Goal: Transaction & Acquisition: Purchase product/service

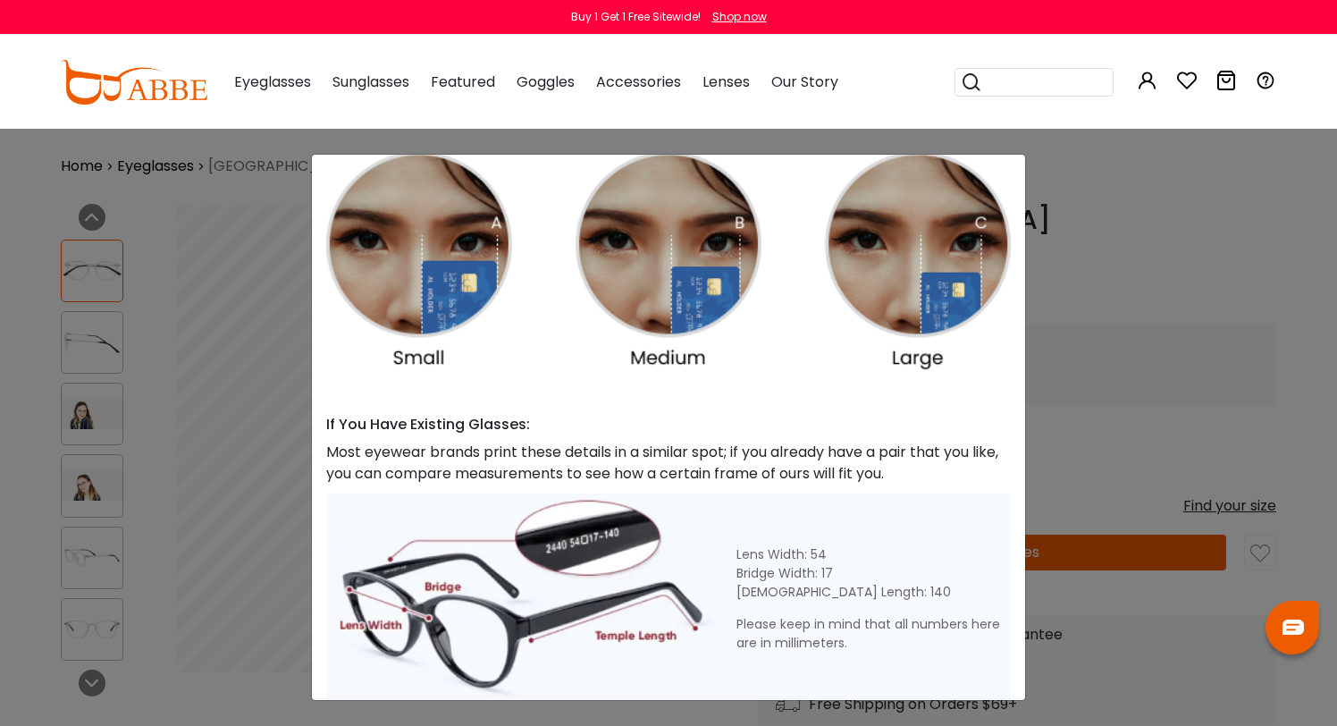
scroll to position [446, 0]
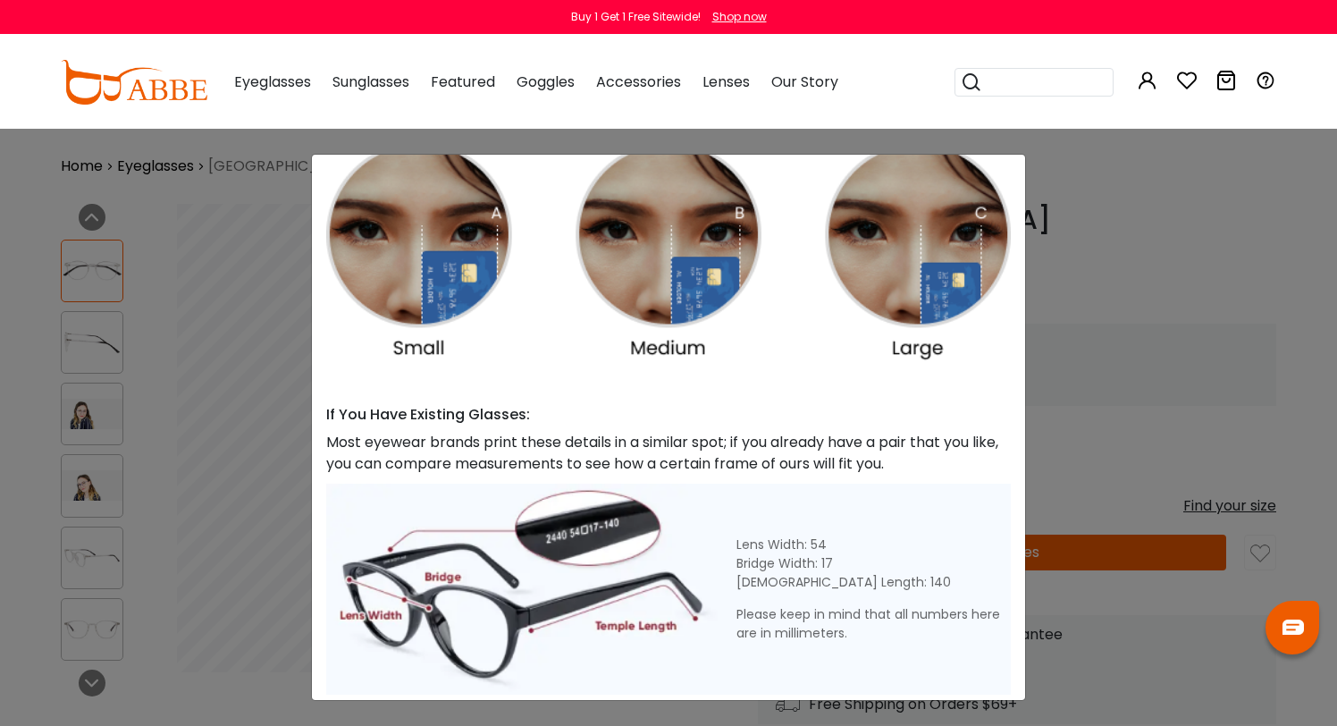
click at [1166, 186] on div "Size Guide × A Skill For Finding Suitable Glasses Size: Use a Credit Card Place…" at bounding box center [668, 363] width 1337 height 726
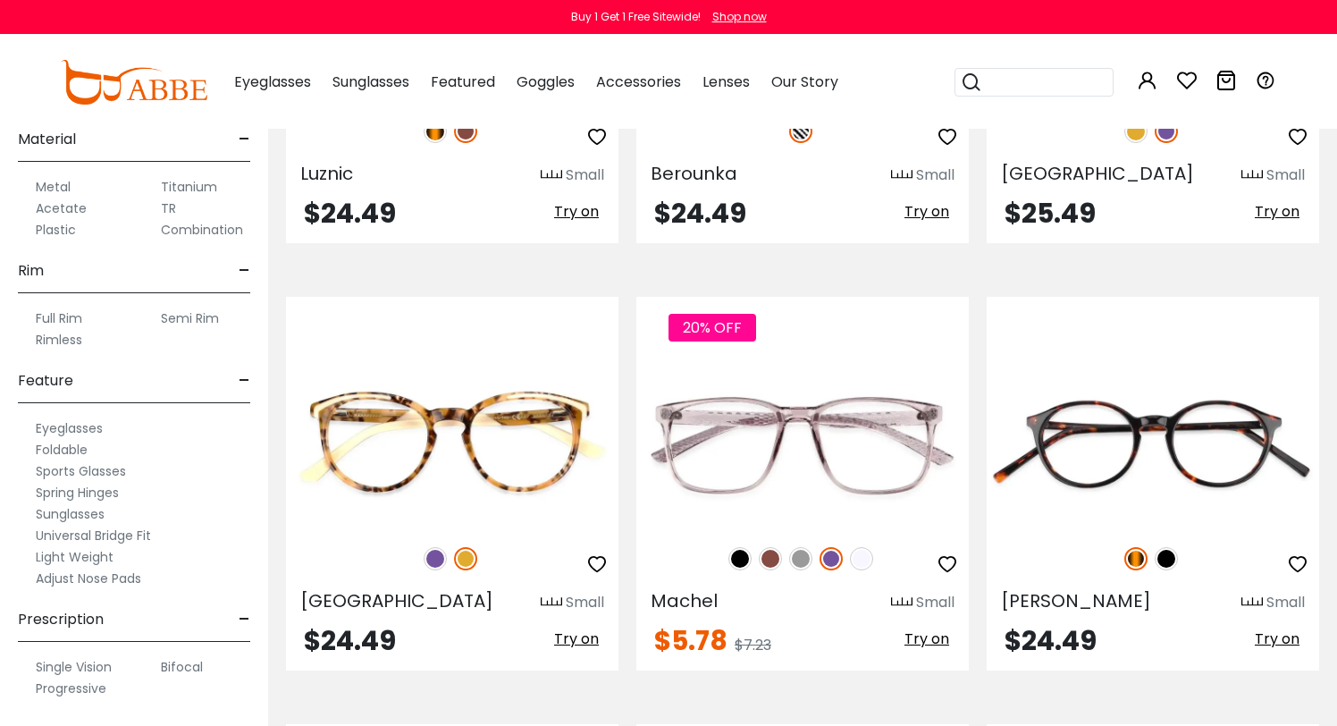
scroll to position [3689, 0]
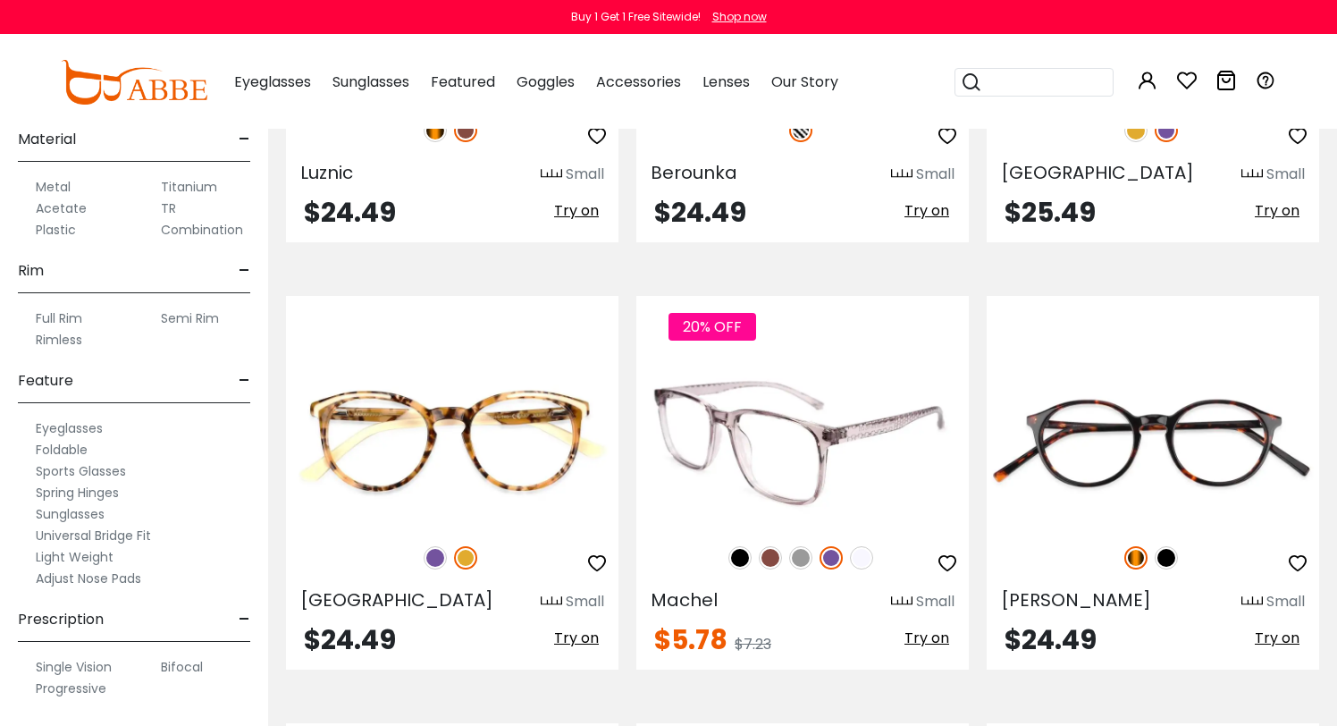
click at [838, 442] on img at bounding box center [802, 443] width 332 height 166
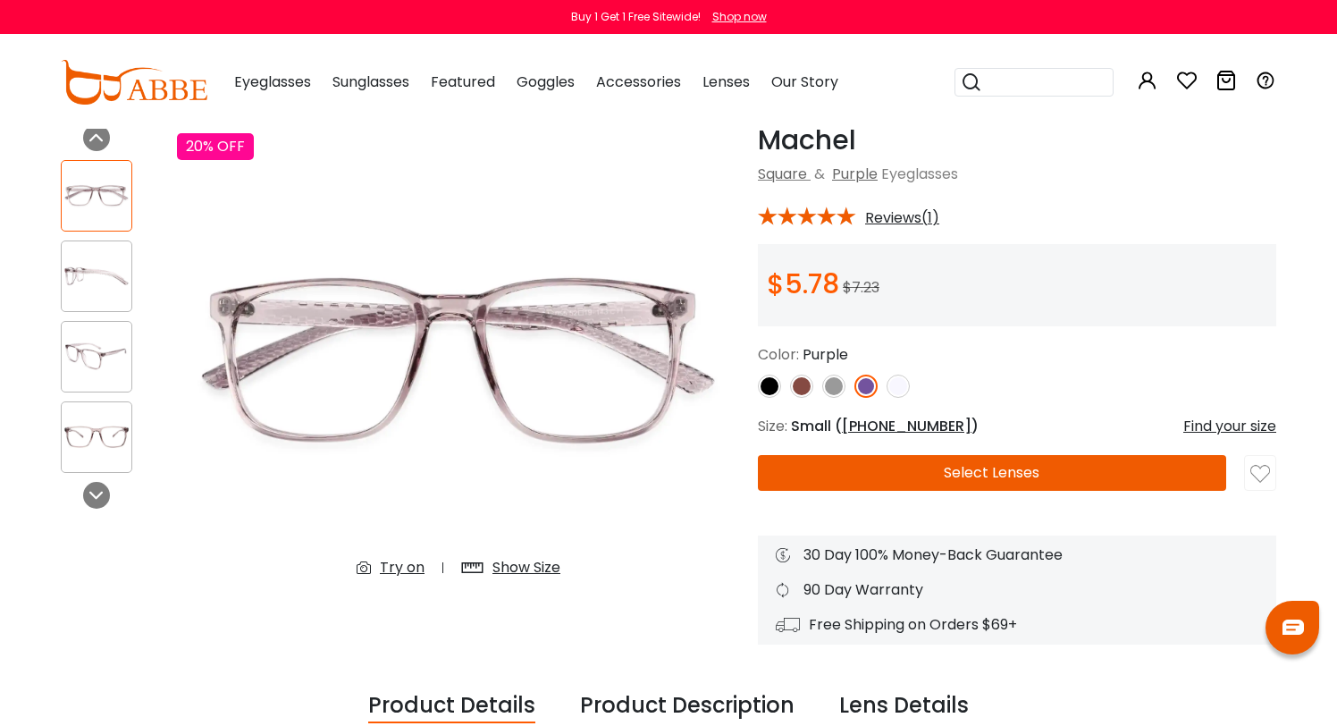
scroll to position [75, 0]
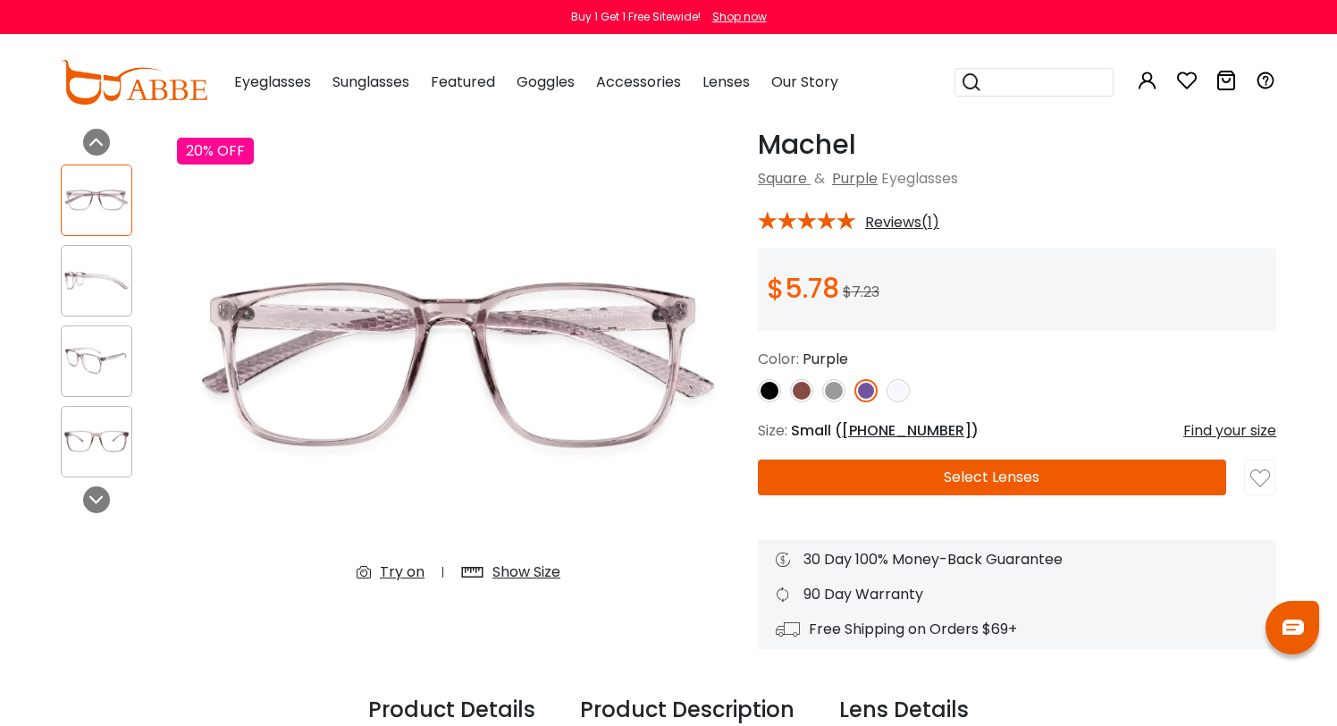
click at [800, 395] on img at bounding box center [801, 390] width 23 height 23
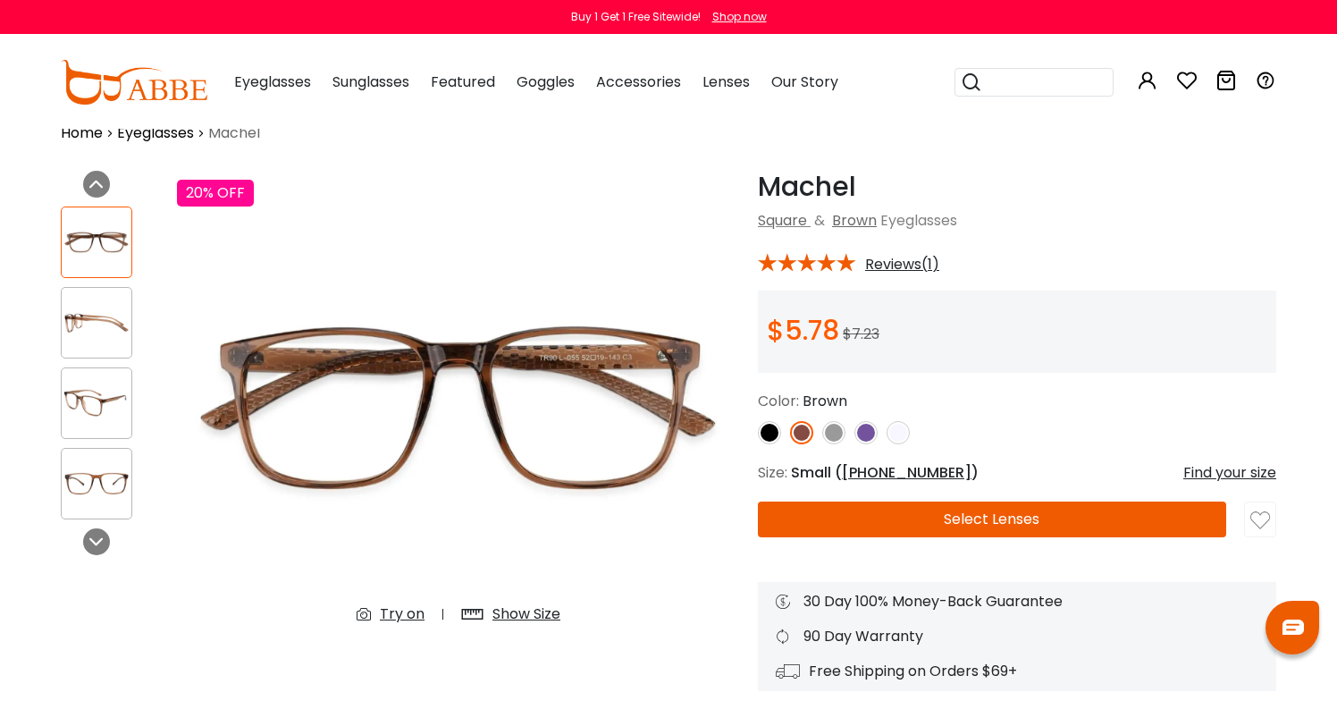
scroll to position [0, 0]
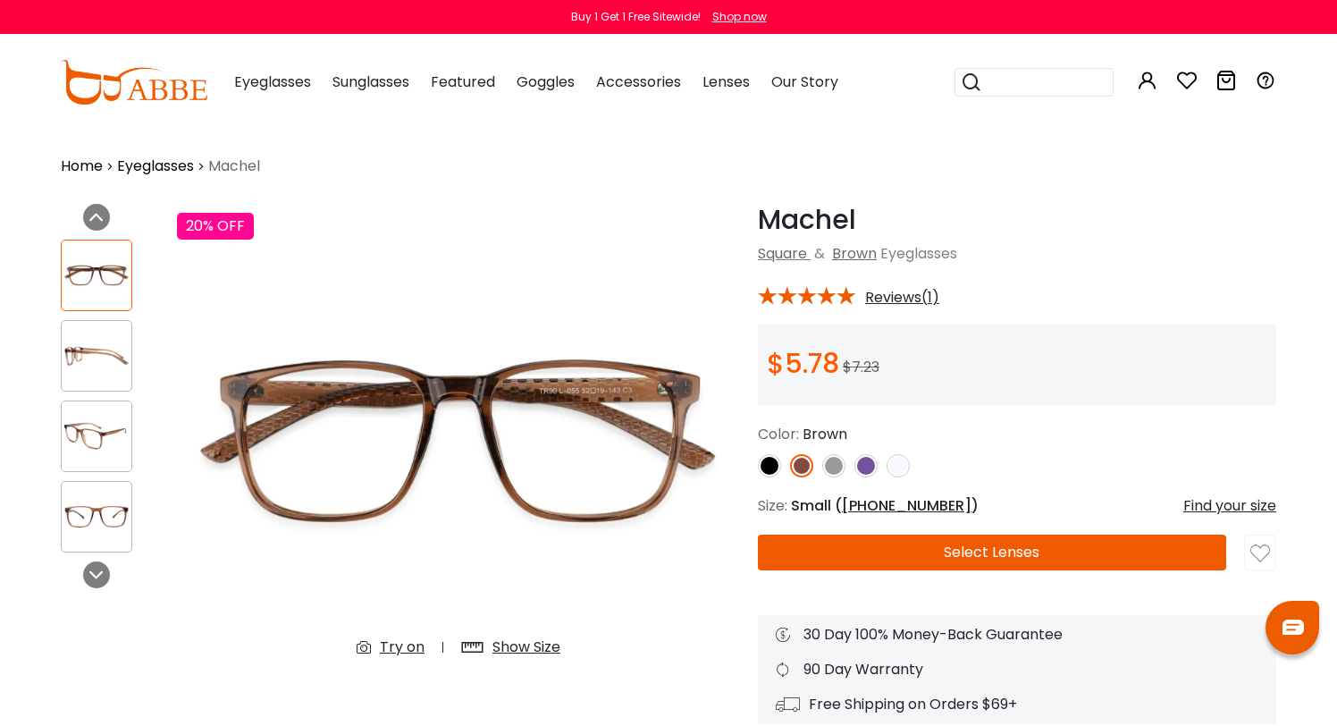
click at [849, 505] on span "52-19-143" at bounding box center [907, 505] width 130 height 21
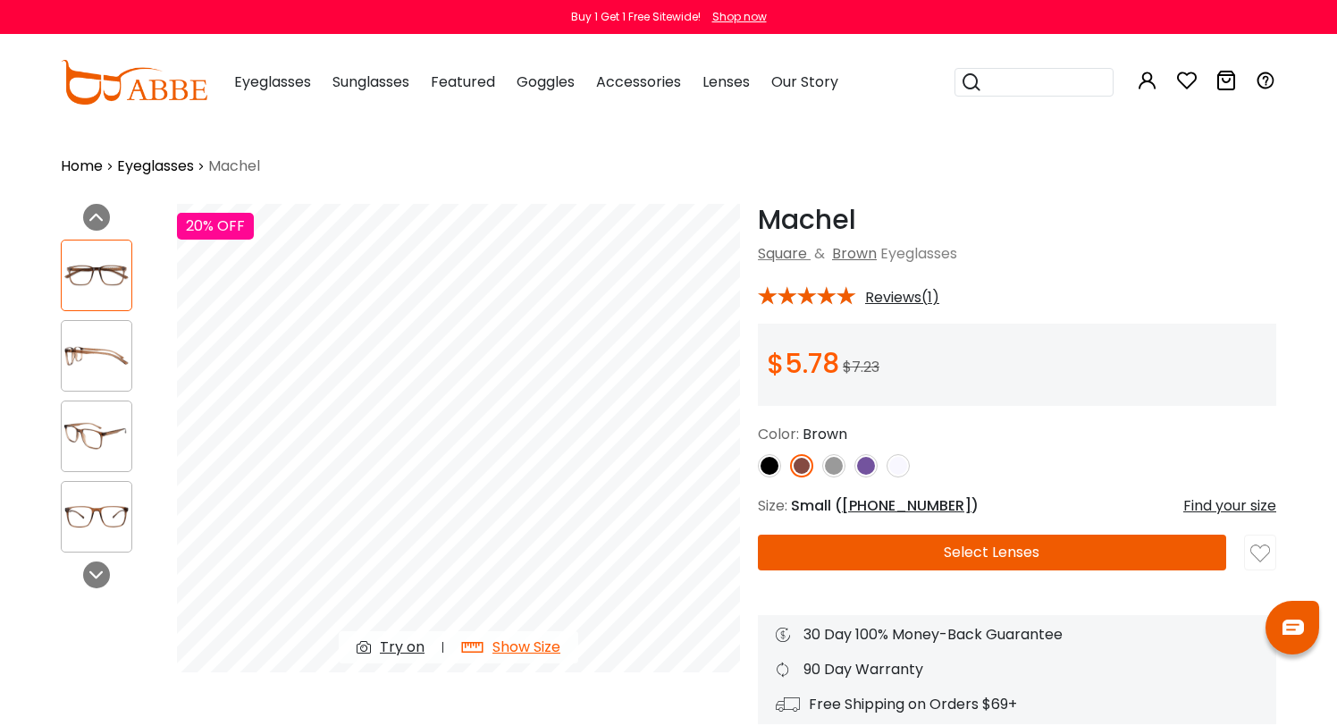
click at [1209, 508] on div "Find your size" at bounding box center [1229, 505] width 93 height 21
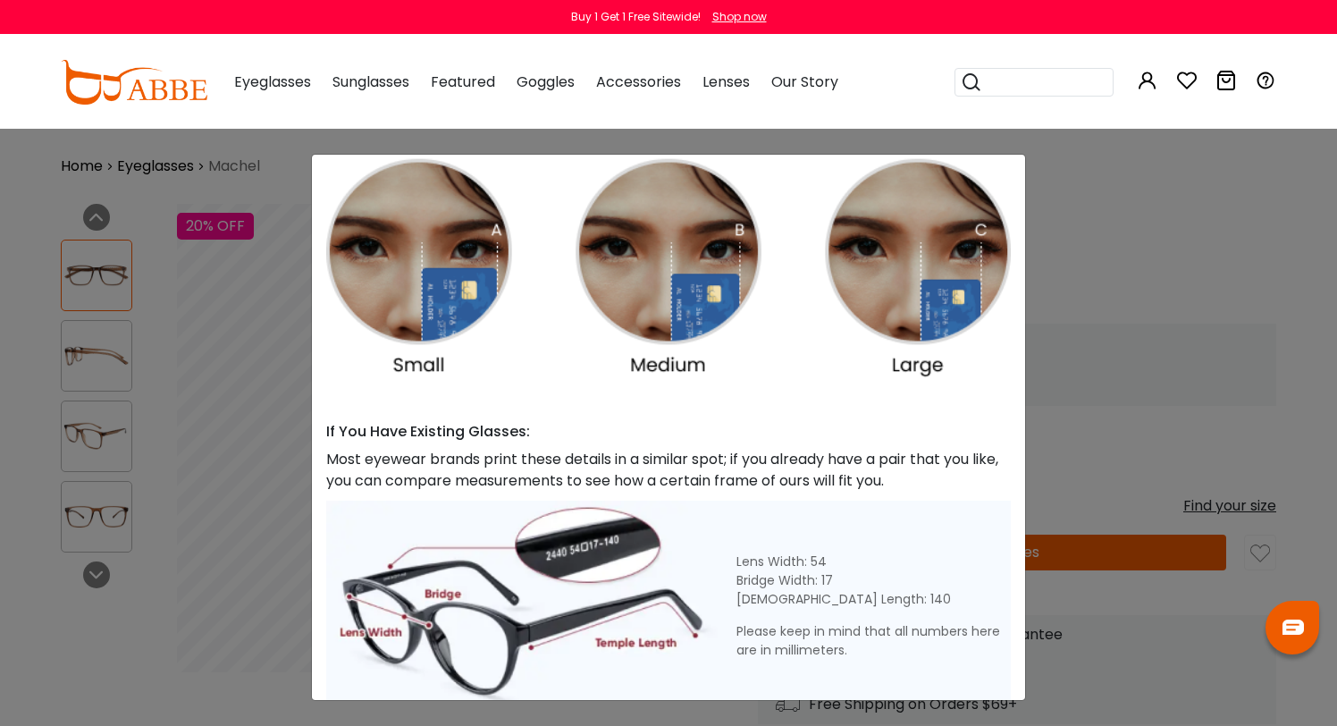
scroll to position [776, 0]
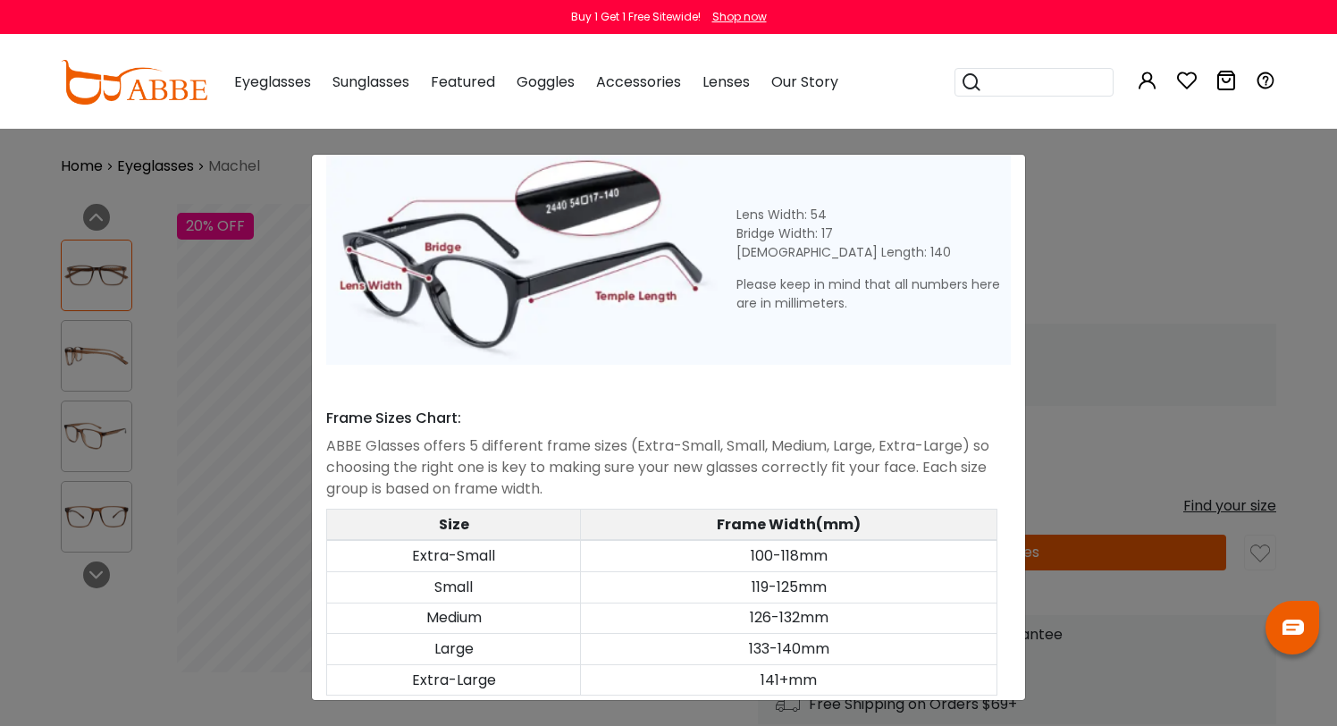
click at [1127, 227] on div "Size Guide × A Skill For Finding Suitable Glasses Size: Use a Credit Card Place…" at bounding box center [668, 363] width 1337 height 726
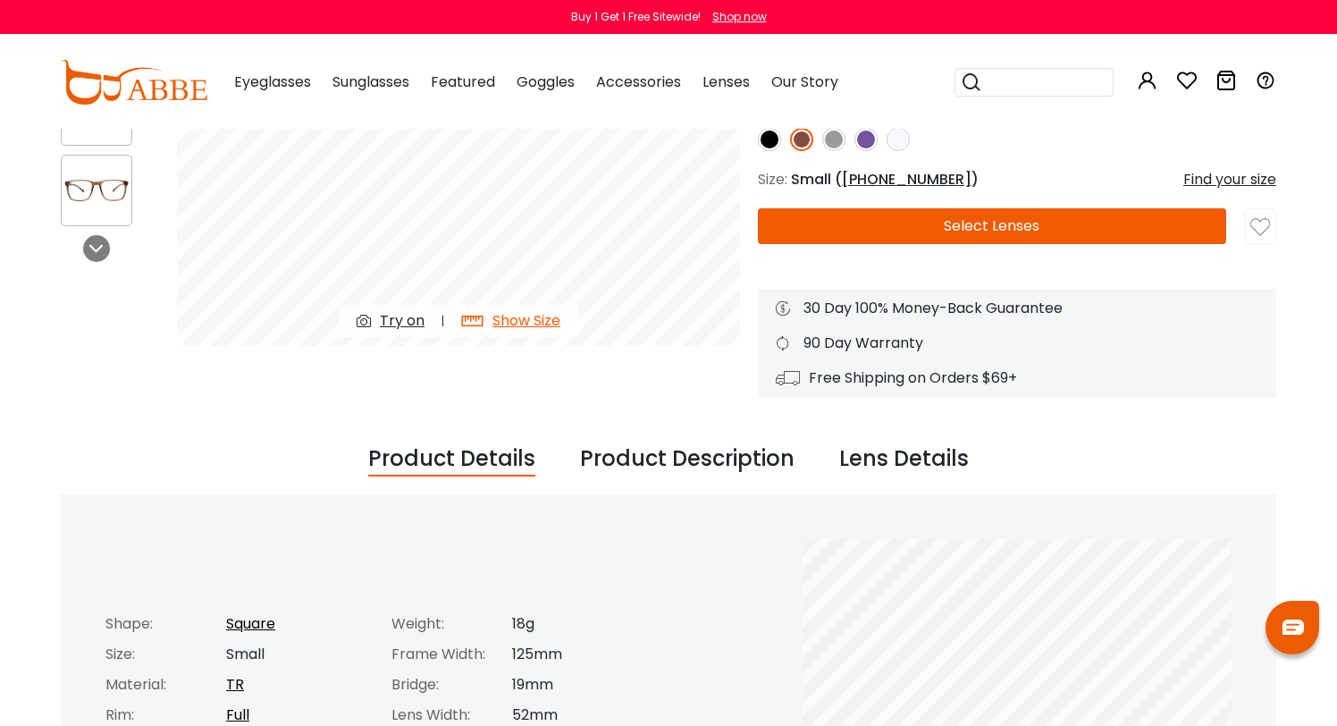
scroll to position [0, 0]
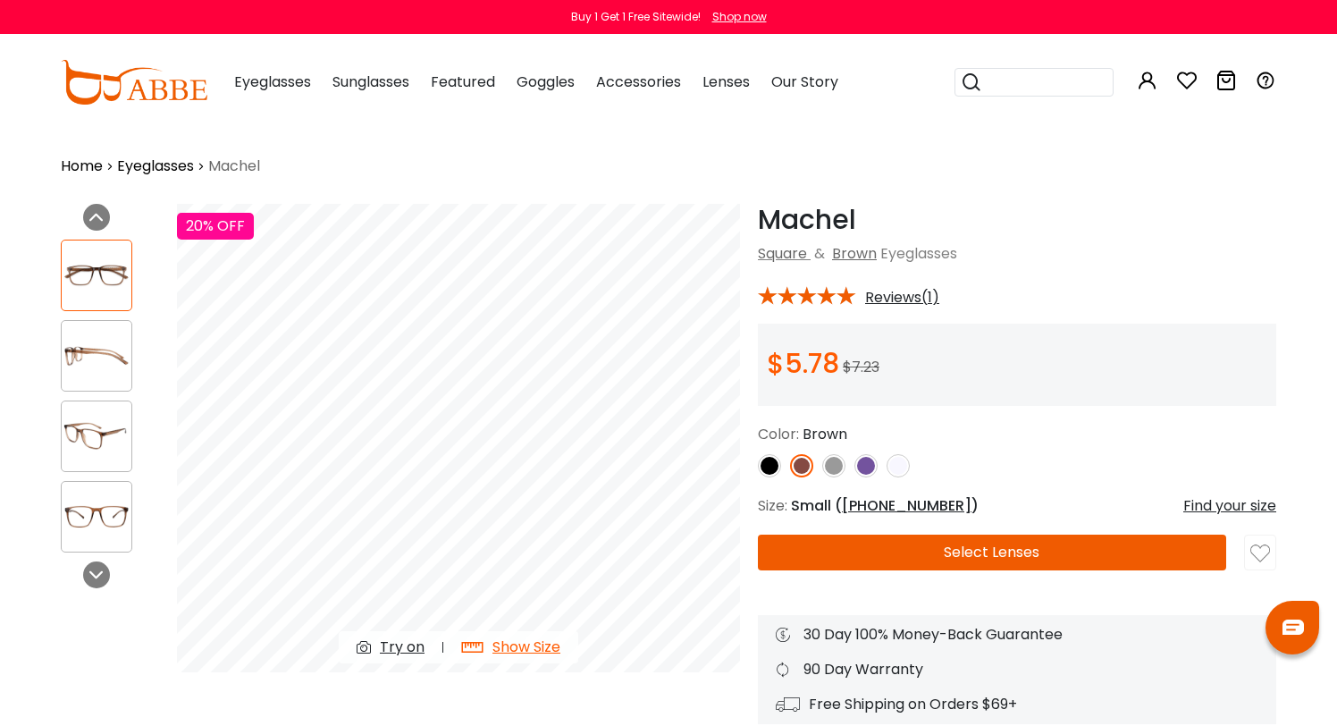
click at [799, 509] on span "Small ( 52-19-143 )" at bounding box center [885, 505] width 188 height 21
click at [864, 557] on button "Select Lenses" at bounding box center [992, 552] width 468 height 36
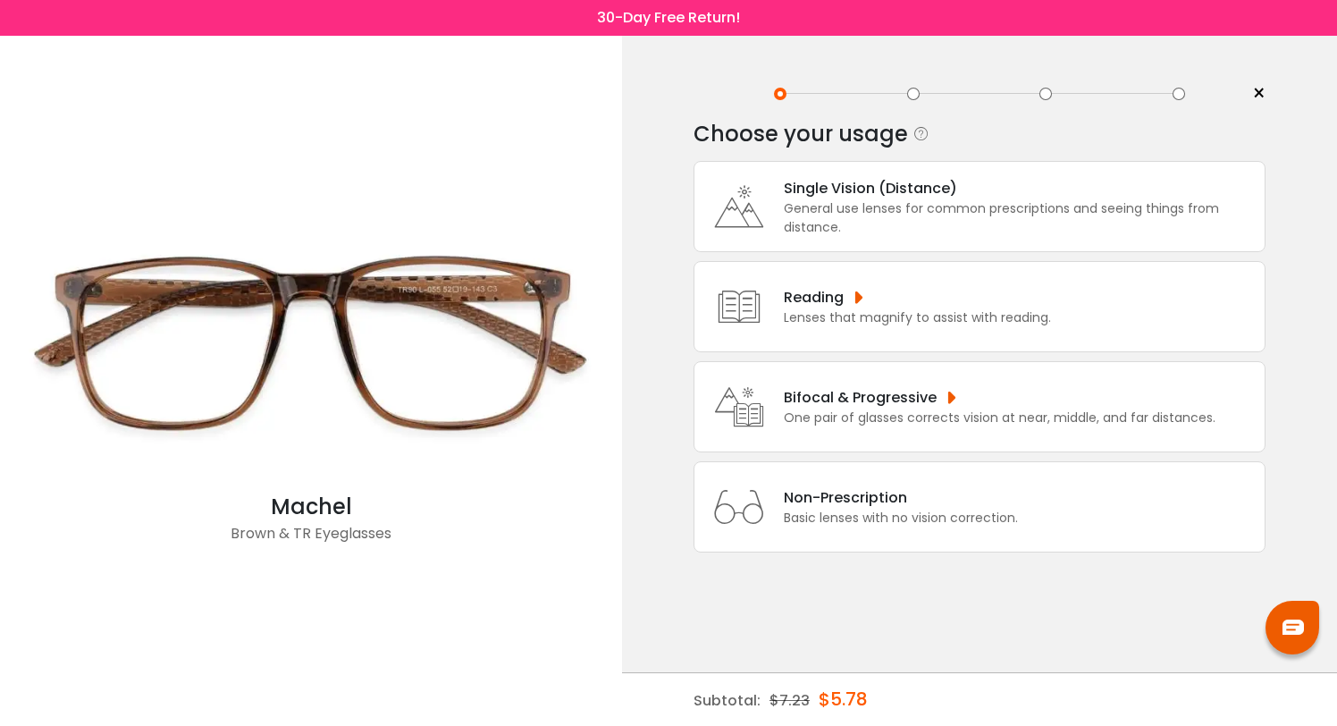
click at [433, 337] on img at bounding box center [311, 340] width 604 height 302
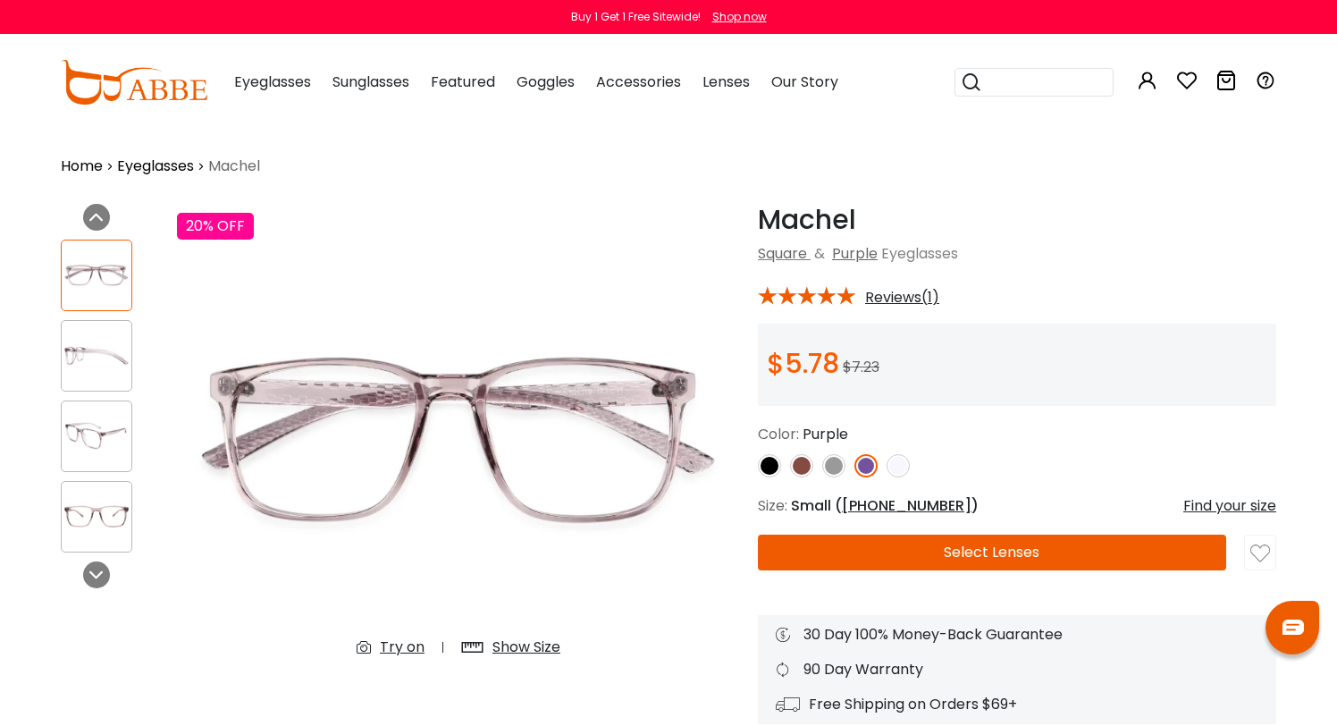
click at [1000, 79] on input "search" at bounding box center [1044, 82] width 125 height 27
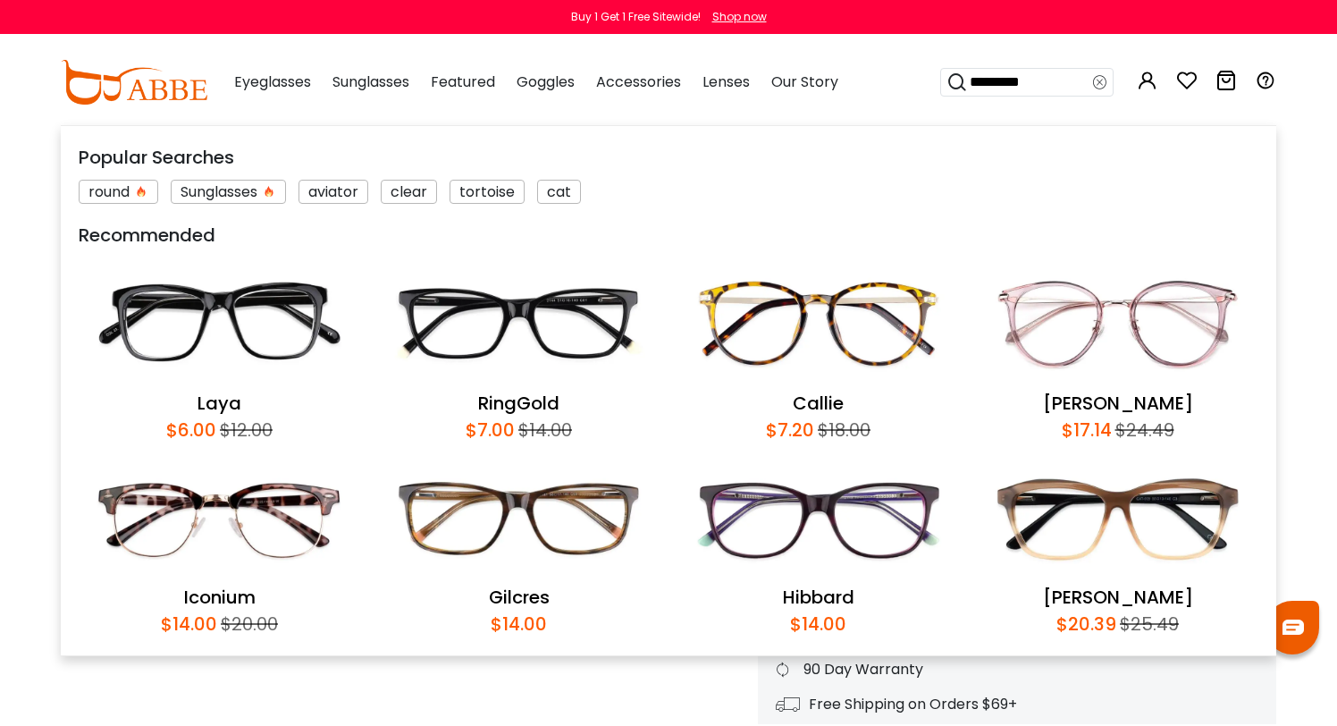
type input "**********"
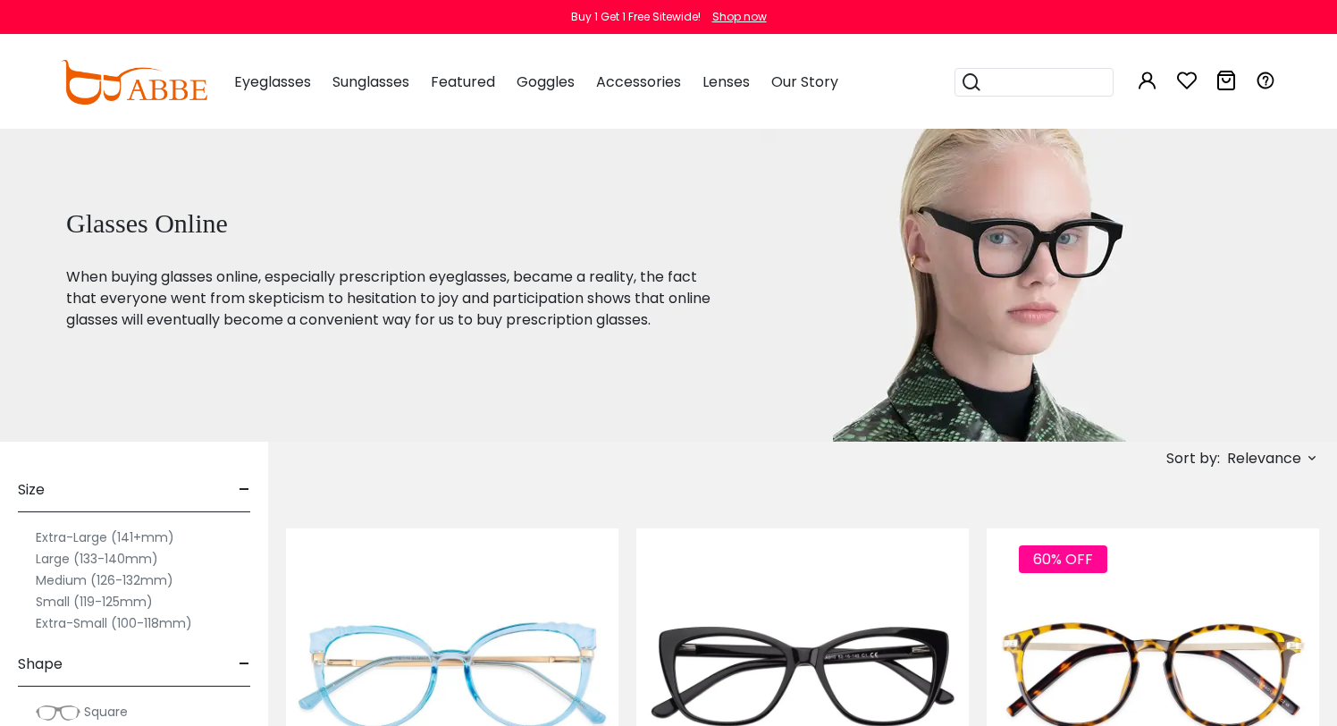
click at [153, 580] on label "Medium (126-132mm)" at bounding box center [105, 579] width 138 height 21
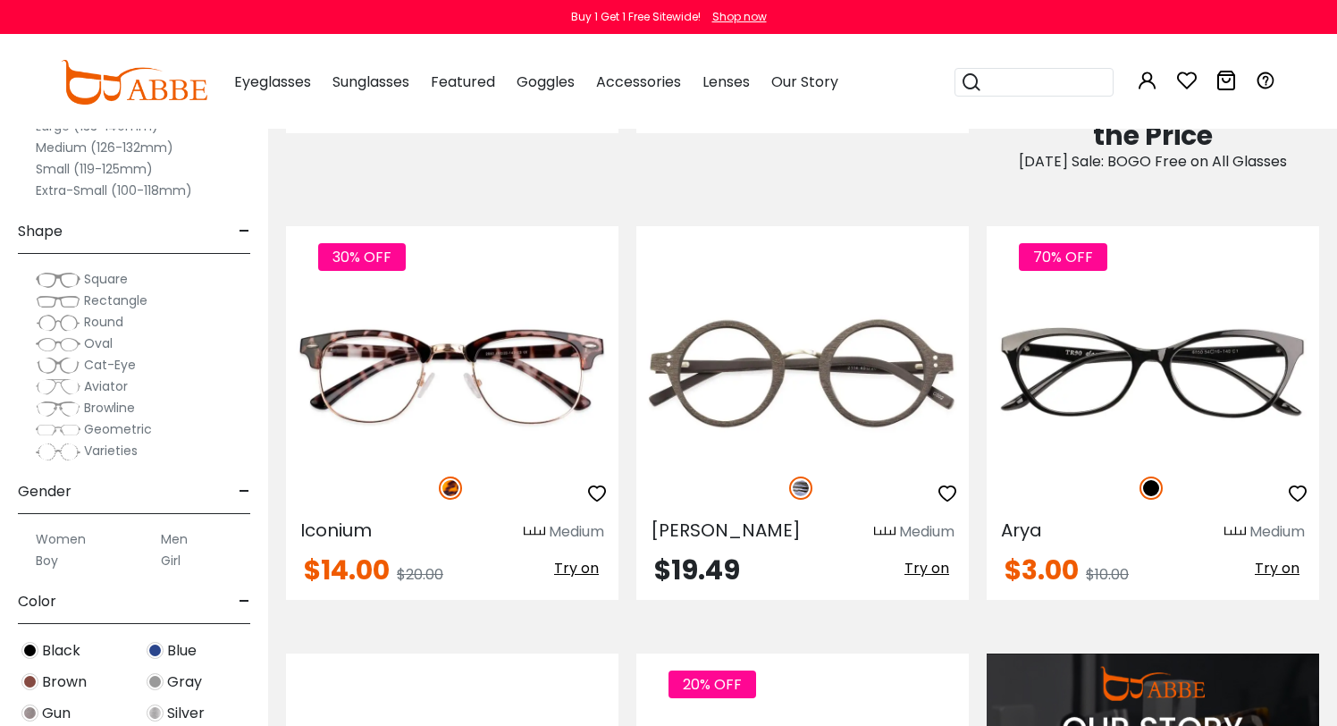
scroll to position [1165, 0]
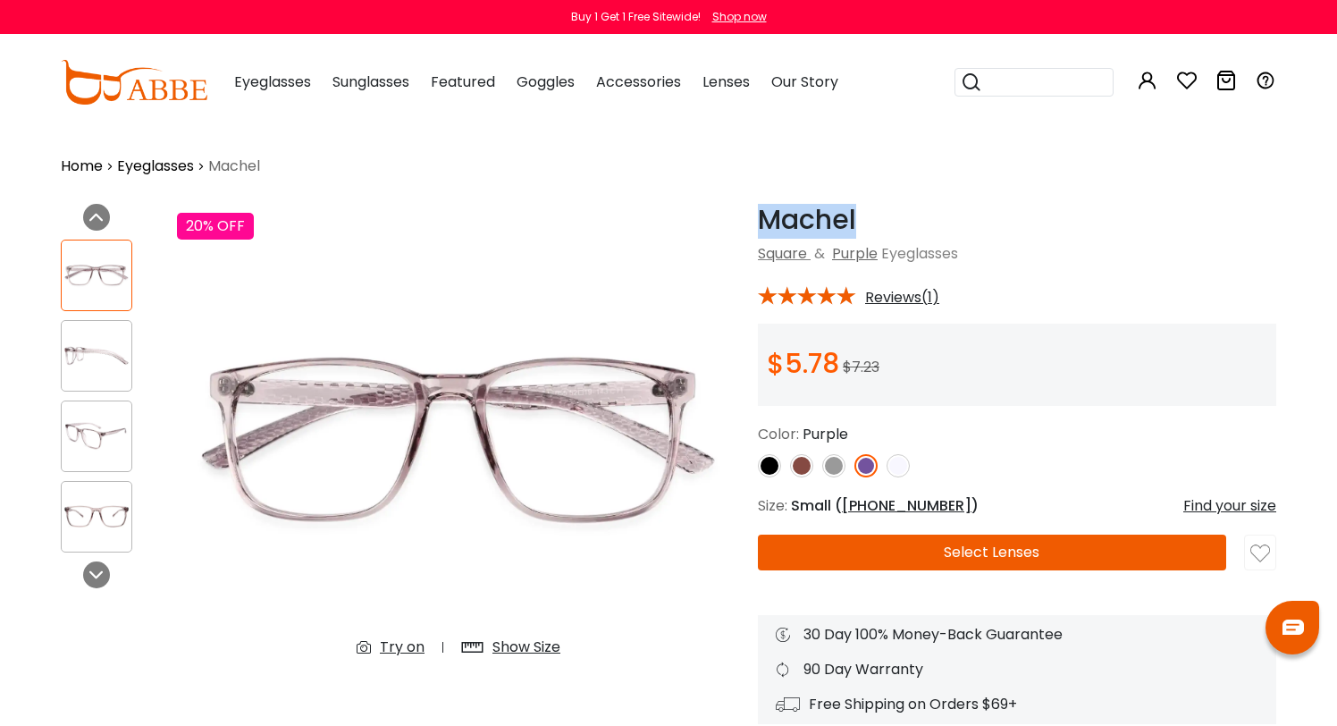
drag, startPoint x: 854, startPoint y: 217, endPoint x: 752, endPoint y: 222, distance: 102.9
click at [752, 222] on div "Machel Purple Square & Purple Eyeglasses * Reviews(1) $5.78" at bounding box center [1008, 464] width 536 height 520
copy h1 "Machel"
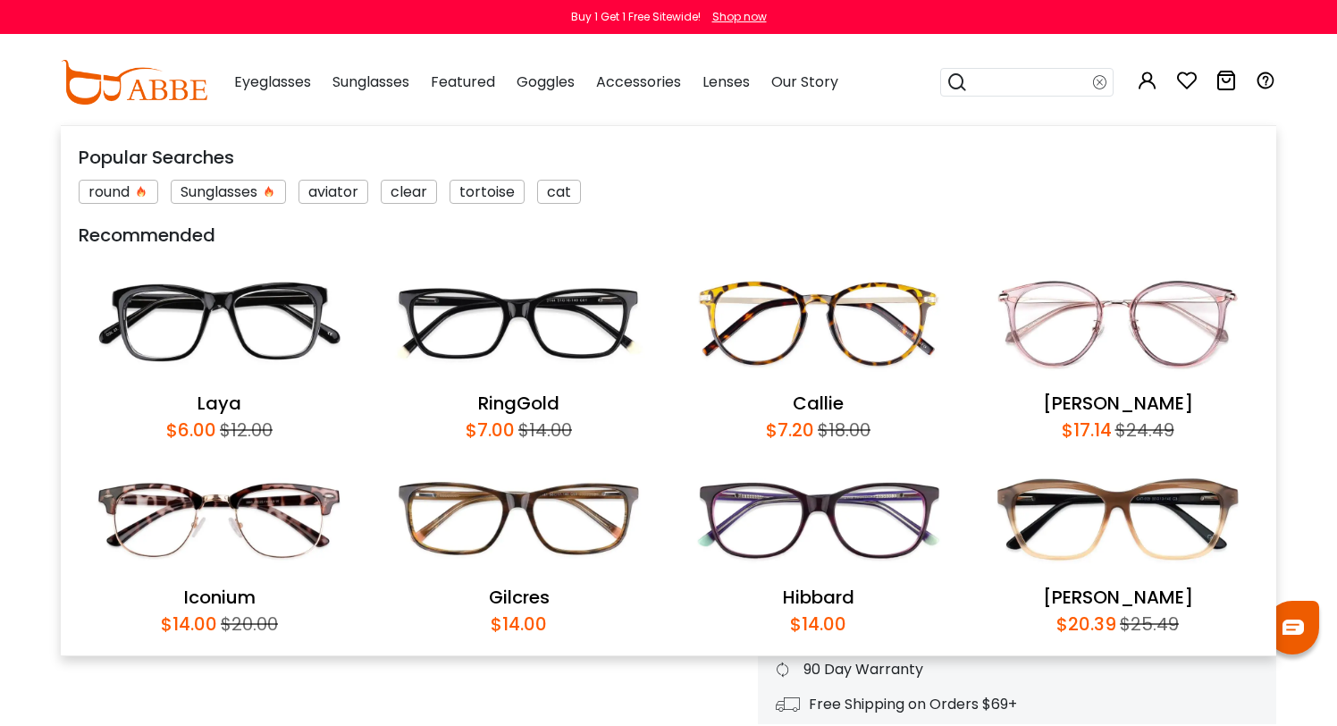
click at [1038, 81] on input "search" at bounding box center [1030, 82] width 125 height 27
paste input "******"
type input "******"
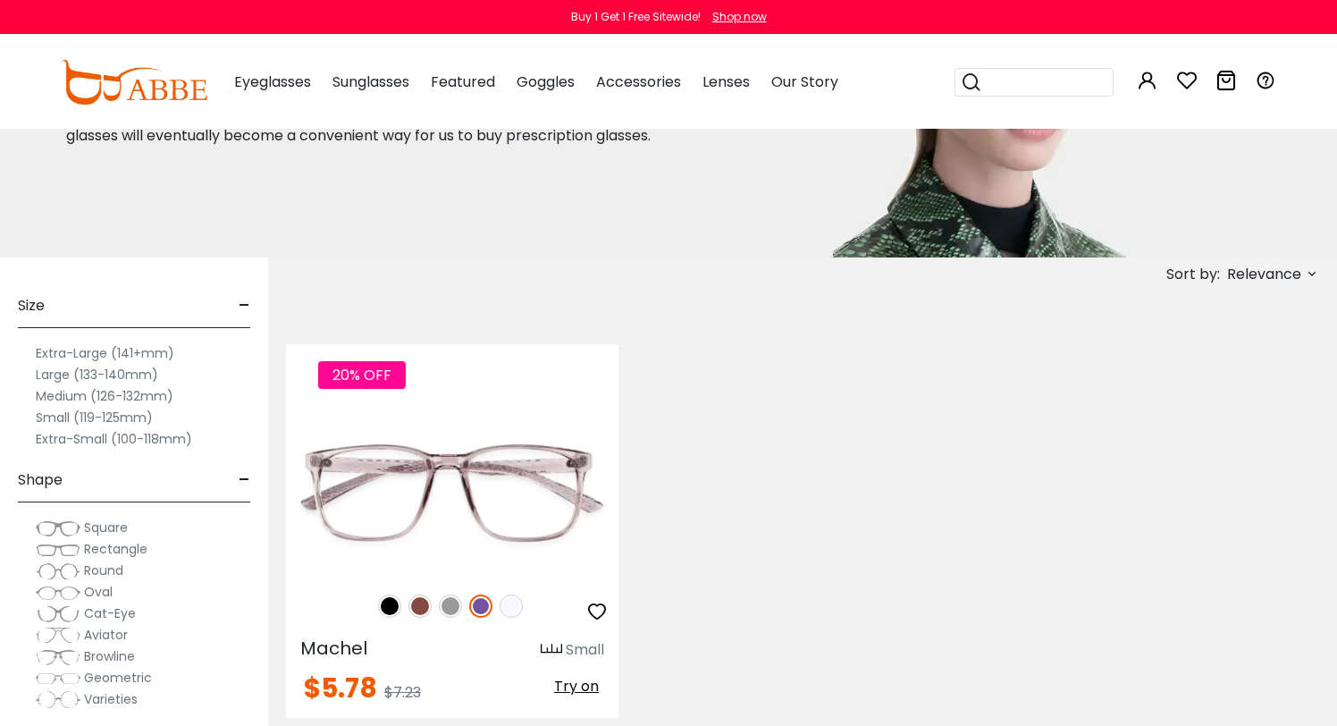
scroll to position [213, 0]
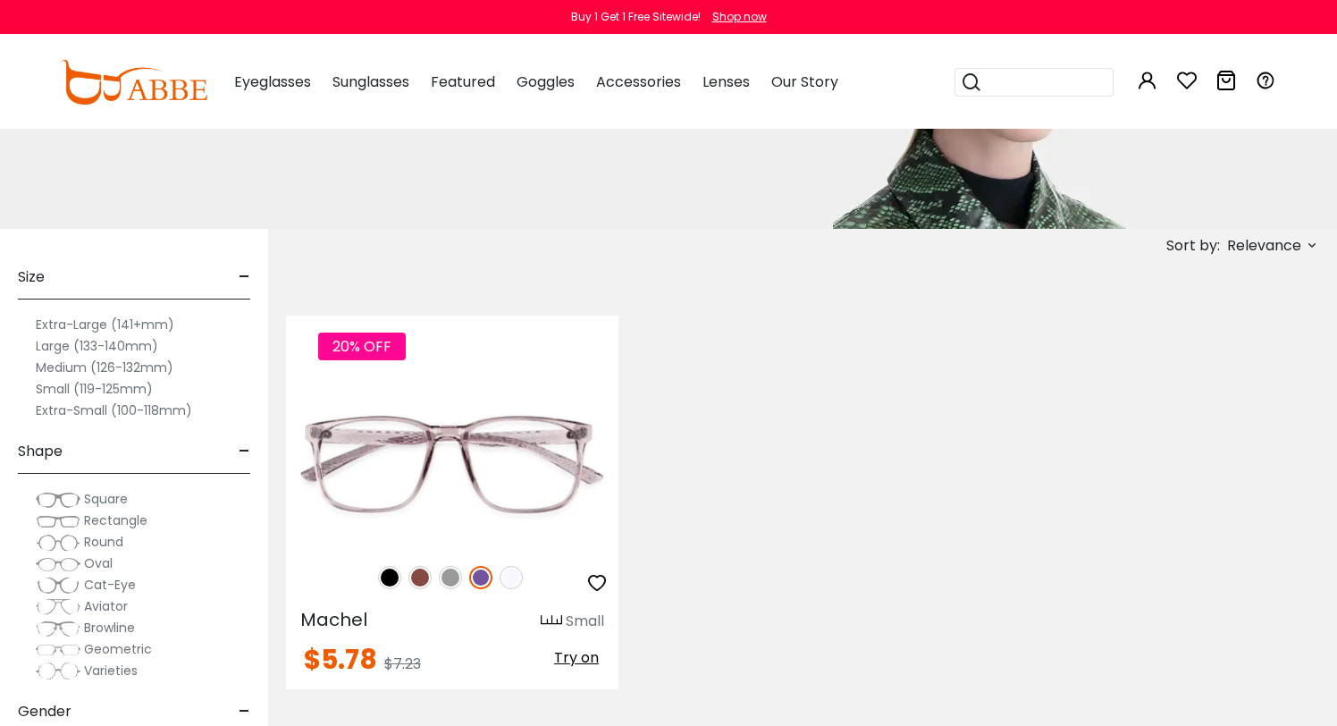
click at [136, 364] on label "Medium (126-132mm)" at bounding box center [105, 367] width 138 height 21
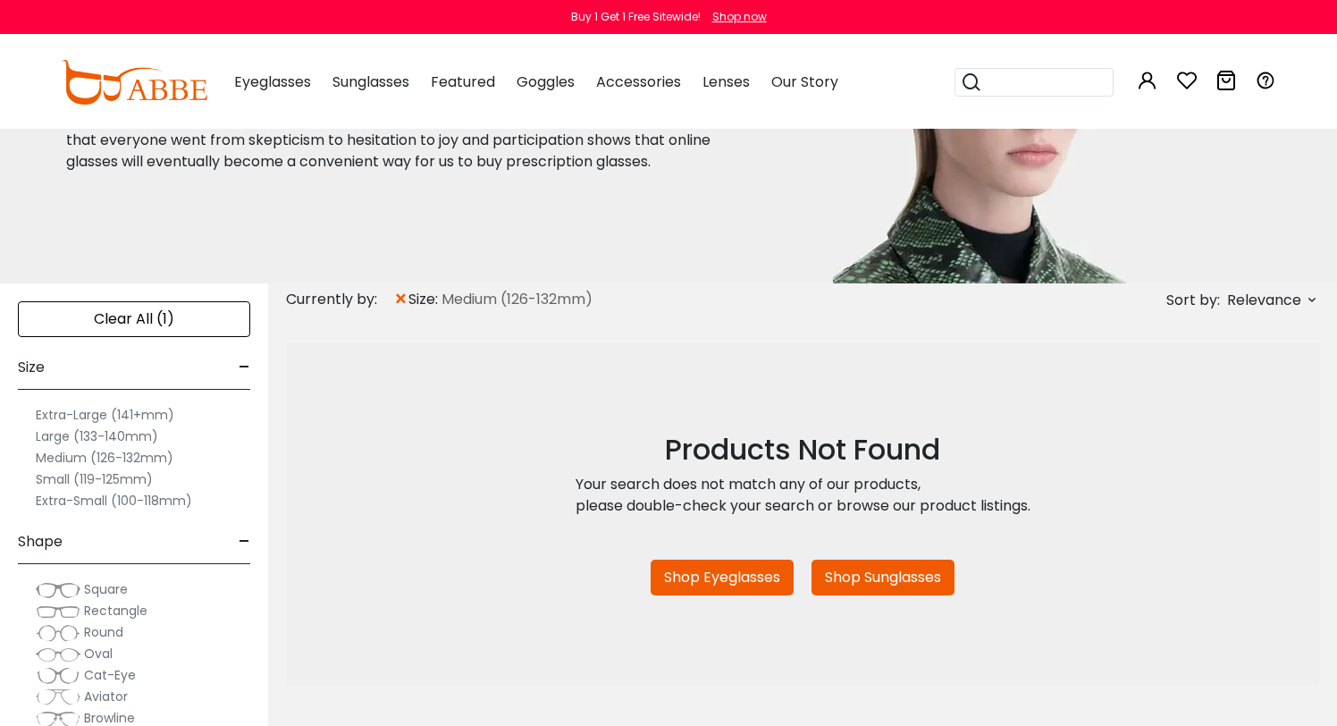
scroll to position [162, 0]
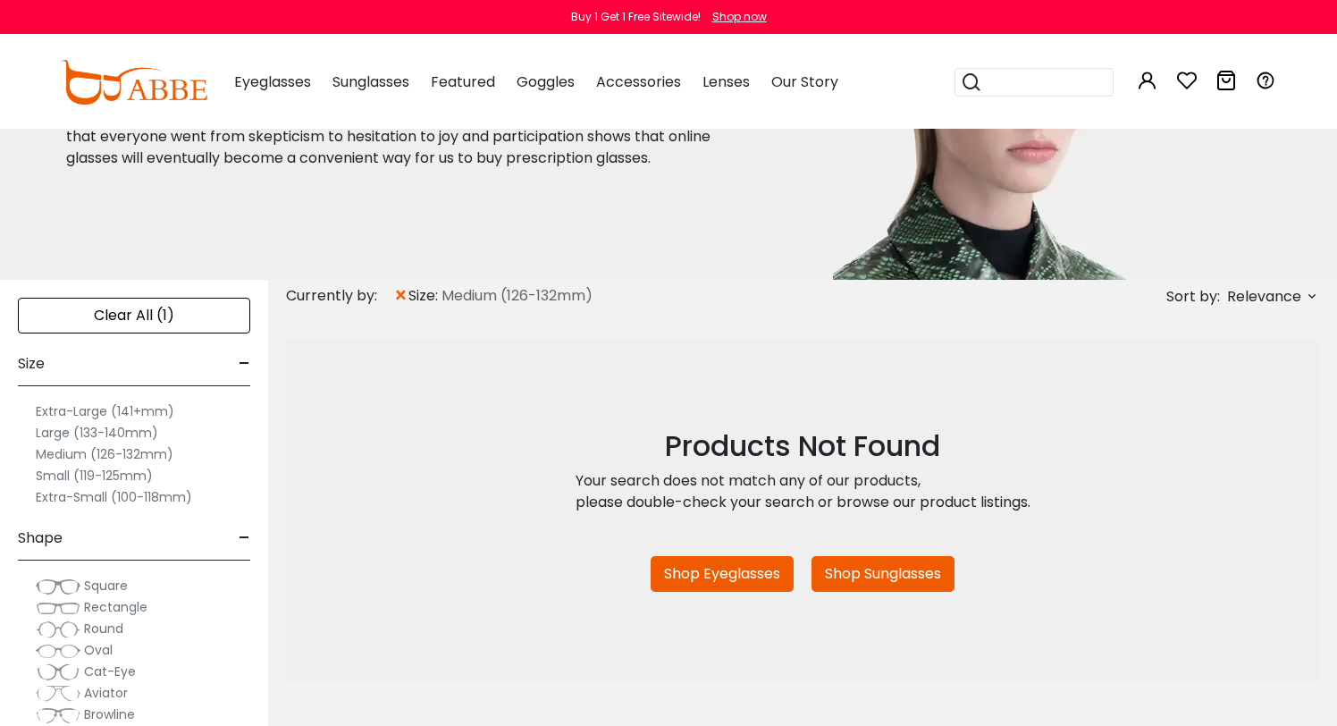
click at [714, 597] on div "Products Not Found Your search does not match any of our products, please doubl…" at bounding box center [802, 510] width 1033 height 341
click at [718, 566] on link "Shop Eyeglasses" at bounding box center [722, 574] width 143 height 36
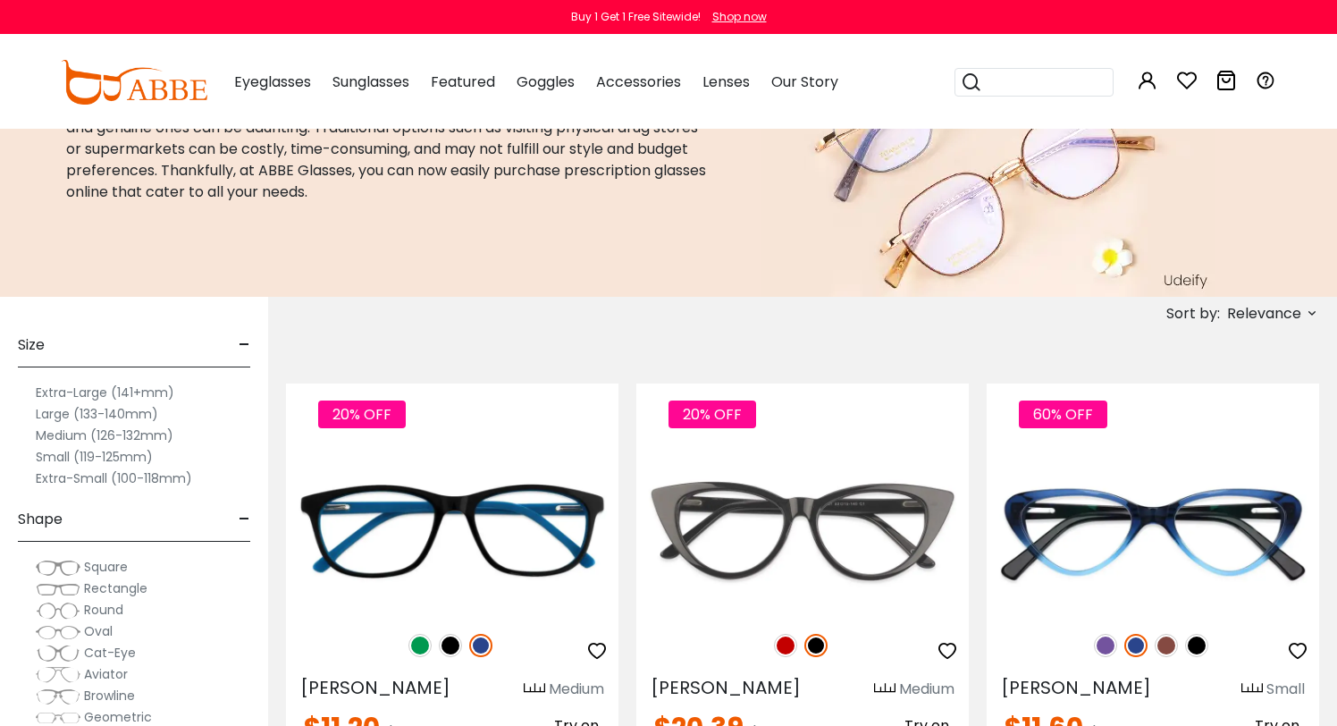
scroll to position [146, 0]
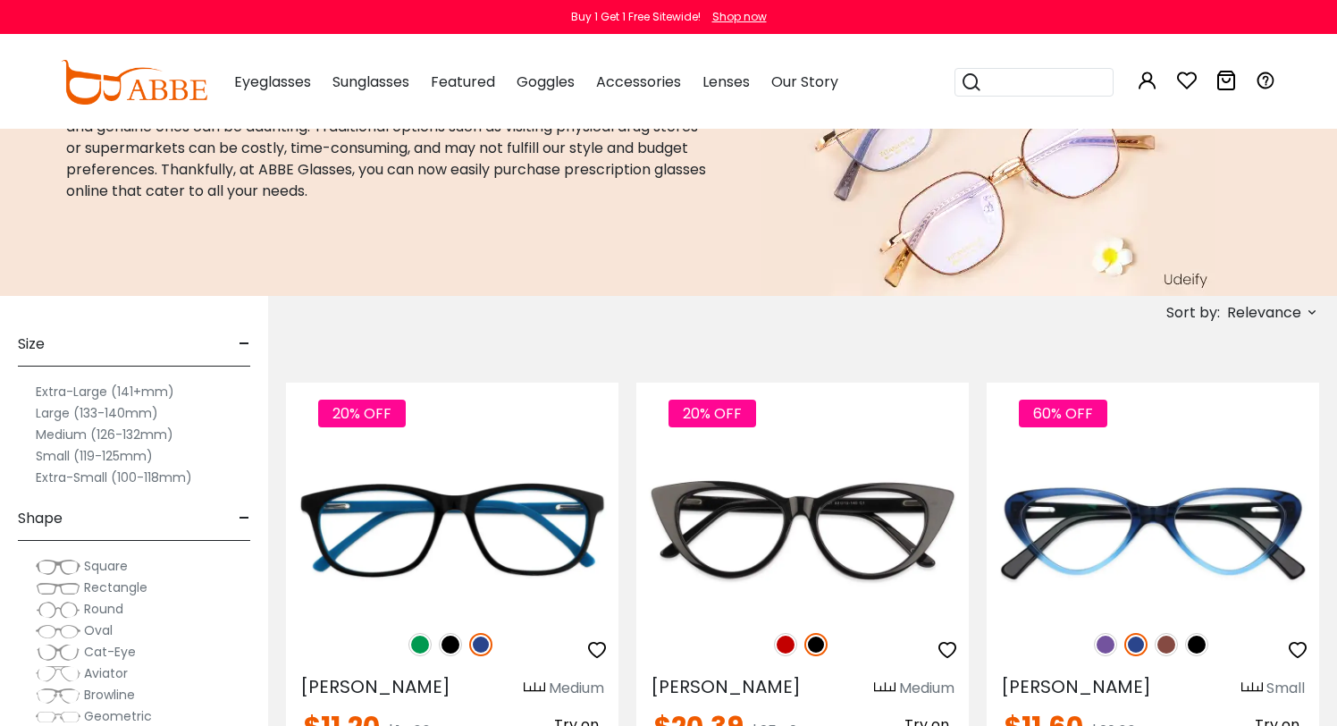
click at [156, 429] on label "Medium (126-132mm)" at bounding box center [105, 434] width 138 height 21
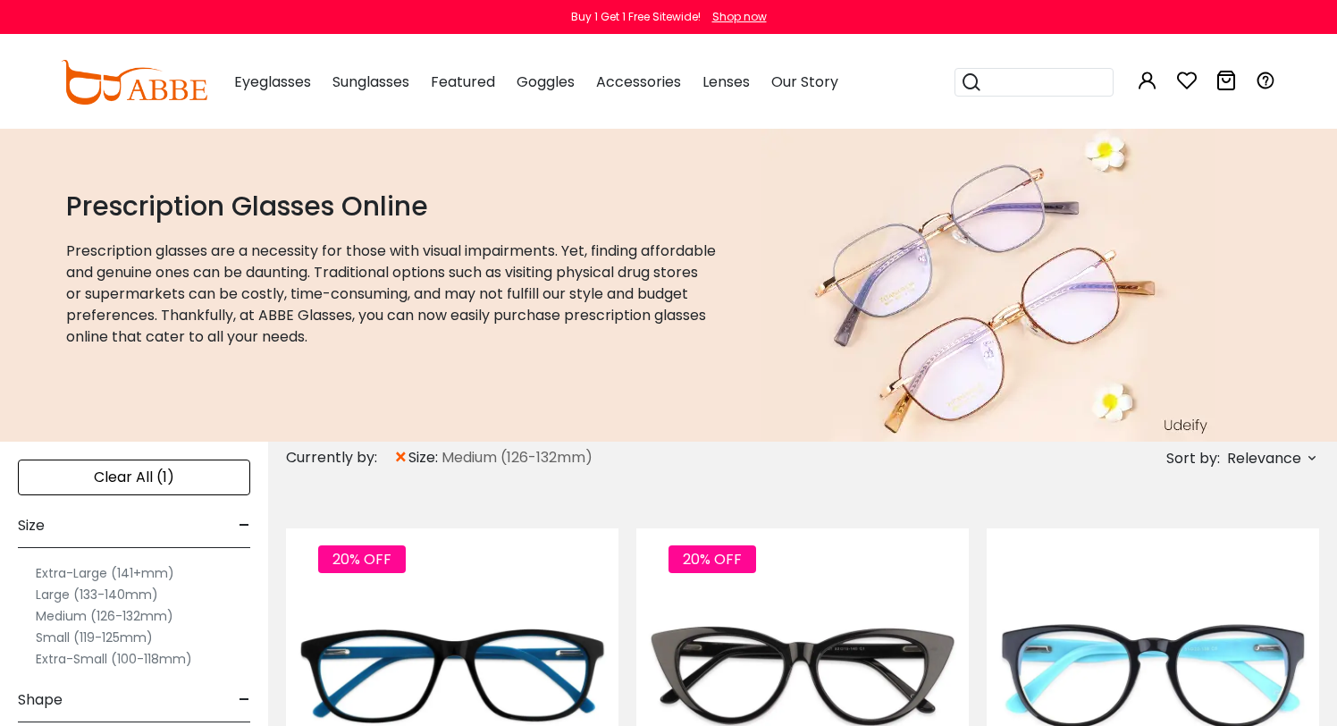
click at [1312, 455] on icon at bounding box center [1312, 457] width 14 height 14
click at [1289, 577] on label "Prices Low To High" at bounding box center [1245, 573] width 129 height 21
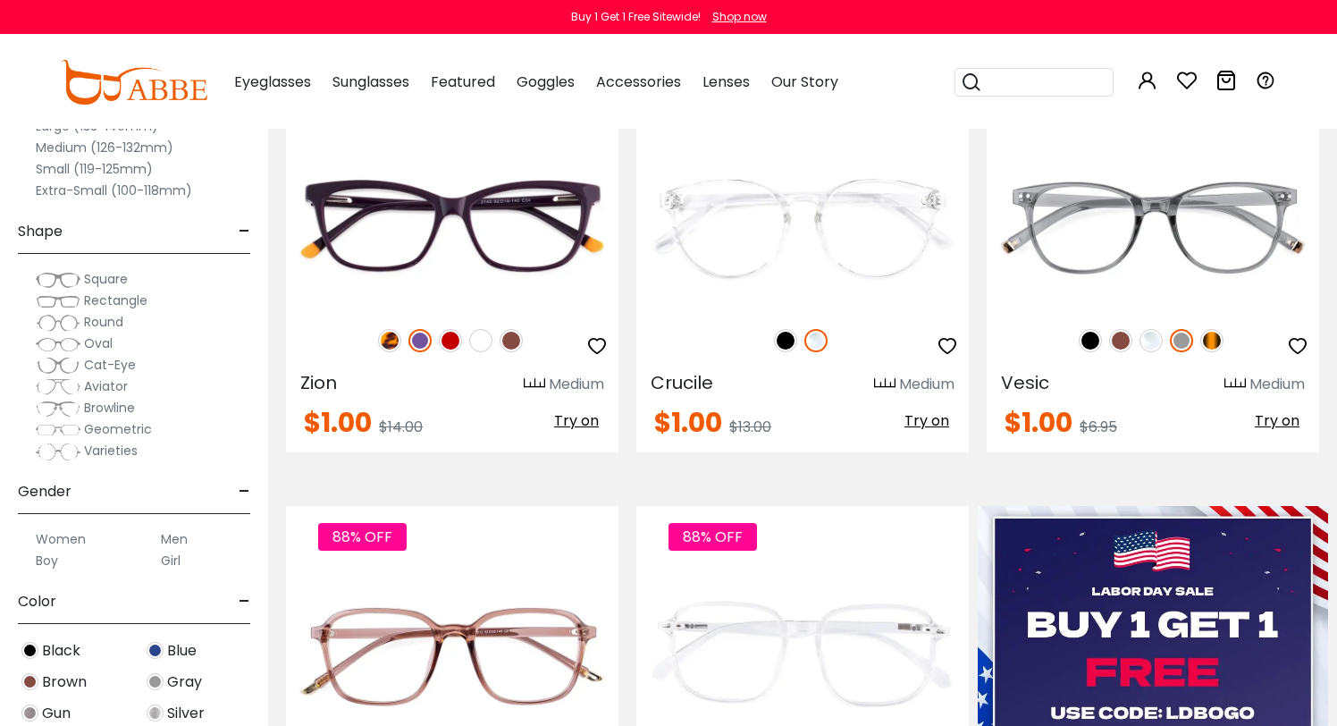
scroll to position [422, 0]
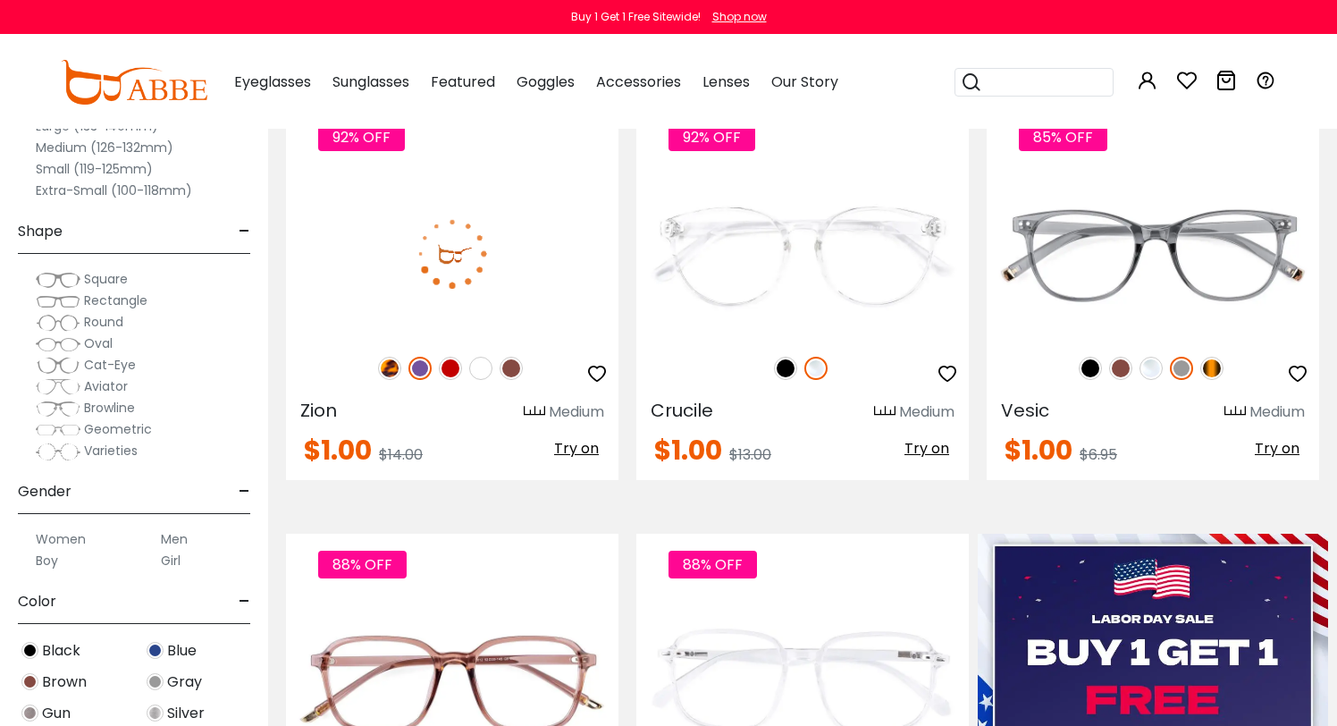
click at [518, 368] on img at bounding box center [511, 368] width 23 height 23
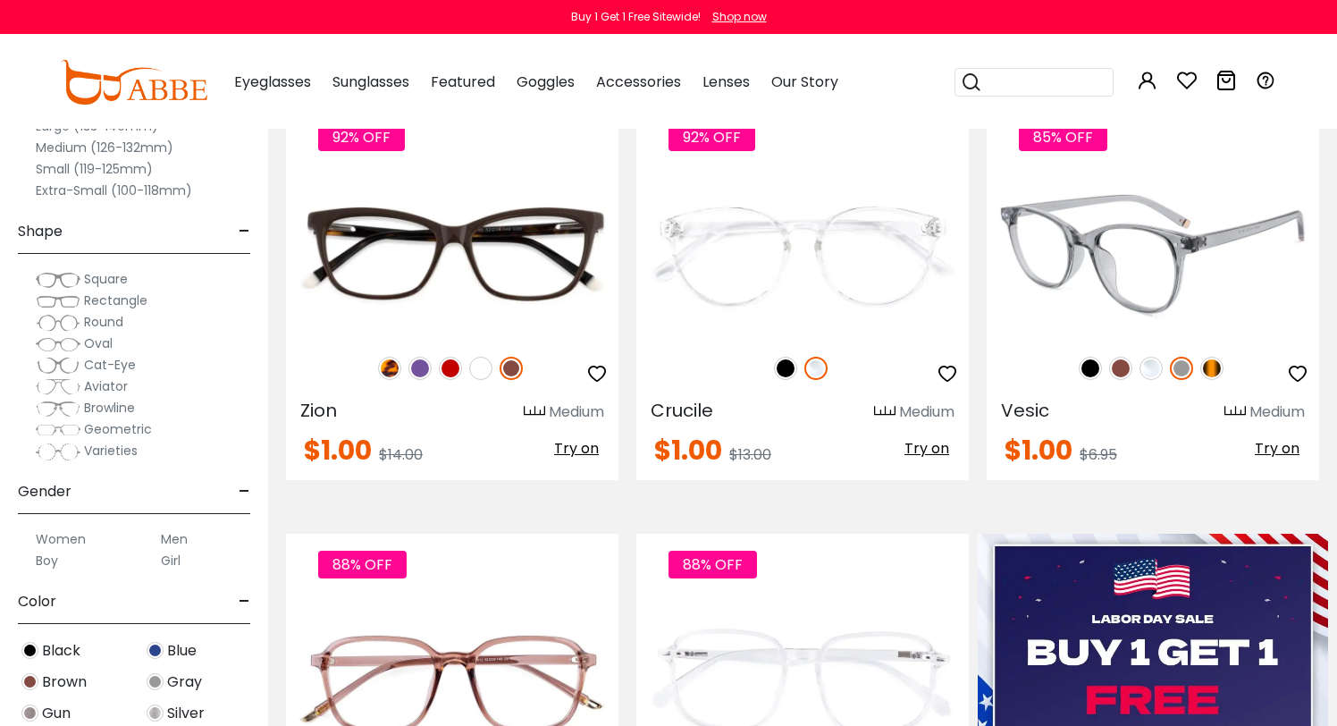
click at [1123, 368] on img at bounding box center [1120, 368] width 23 height 23
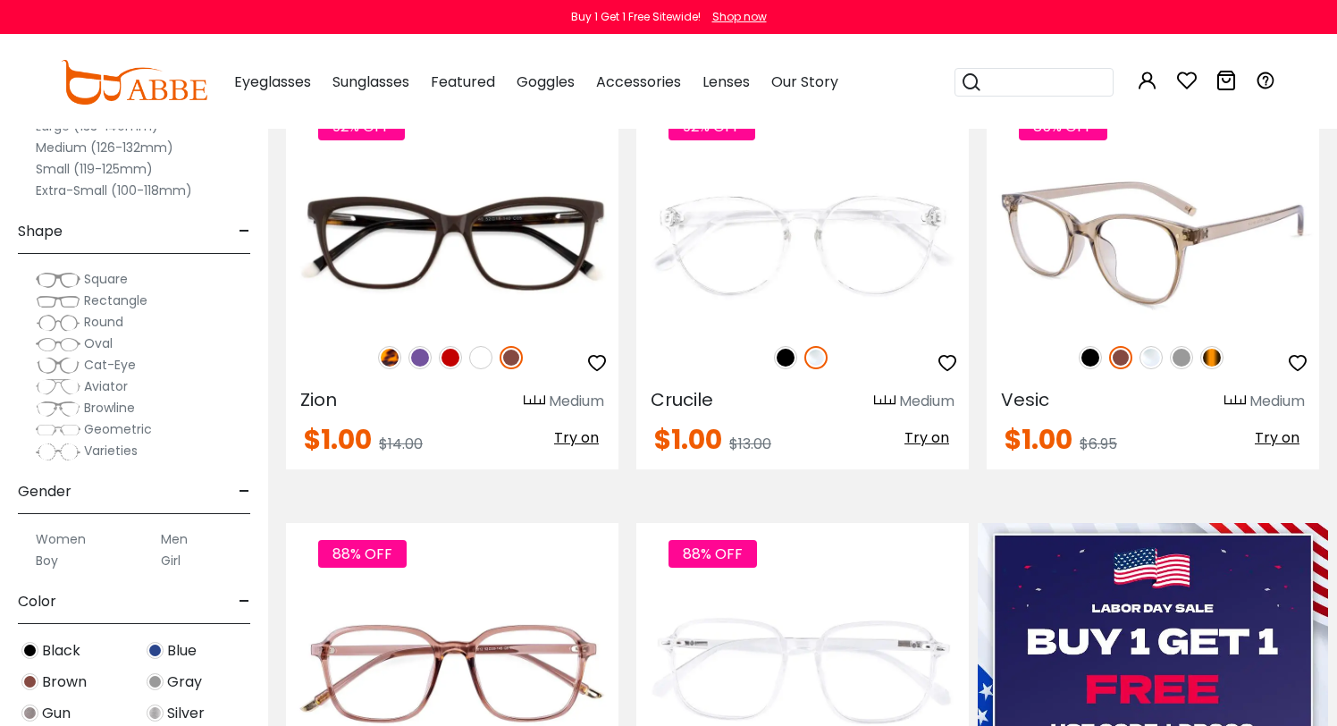
scroll to position [425, 0]
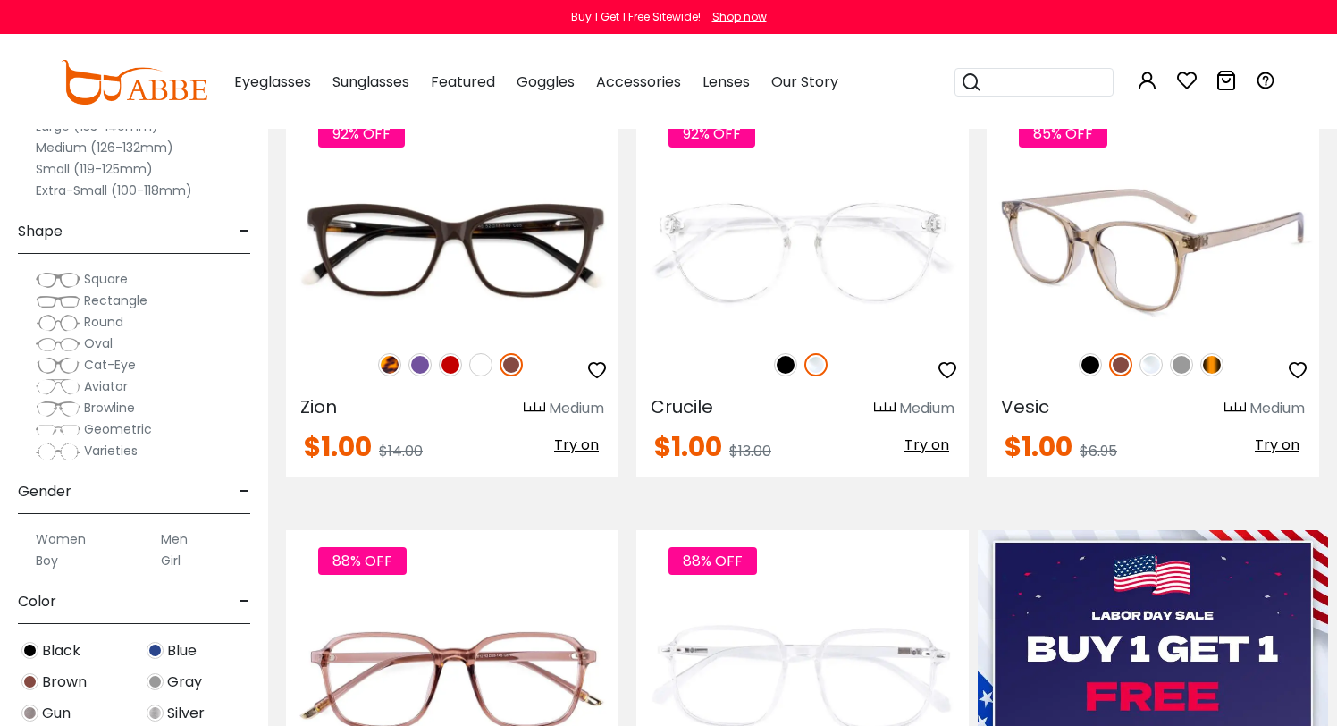
click at [1285, 446] on span "Try on" at bounding box center [1277, 444] width 45 height 21
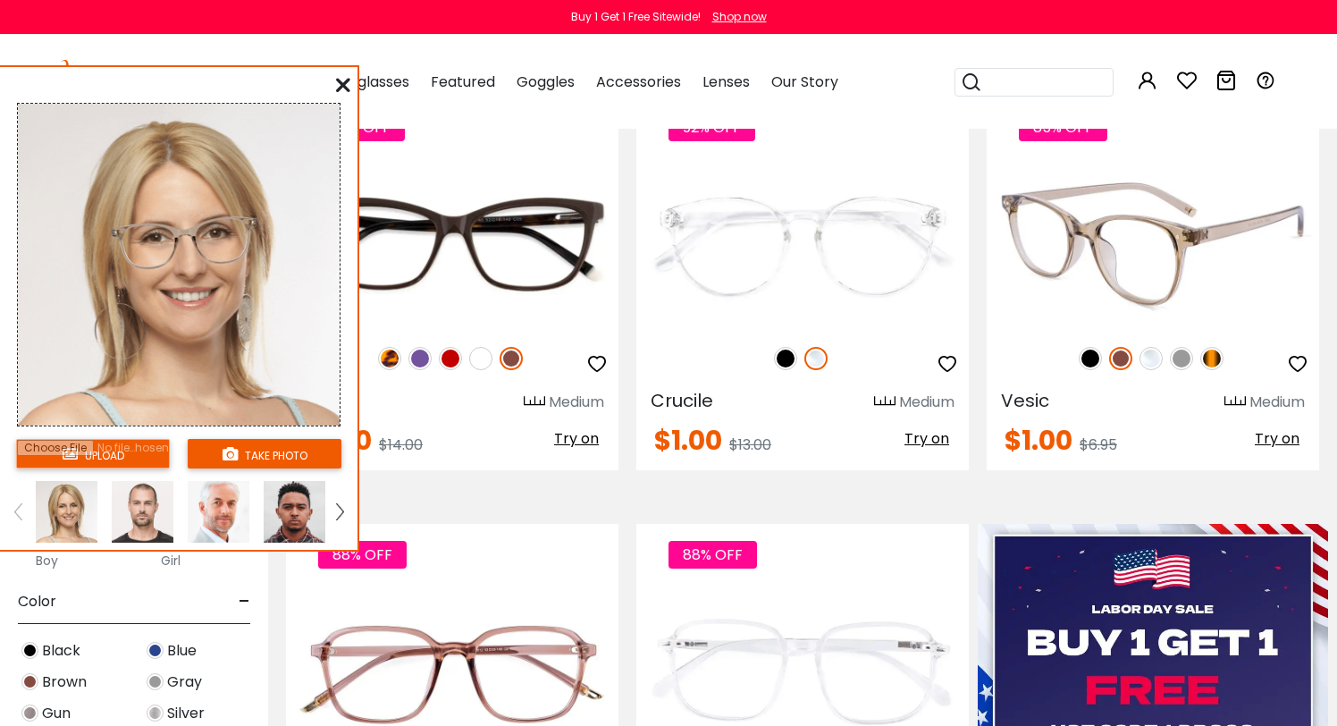
scroll to position [433, 0]
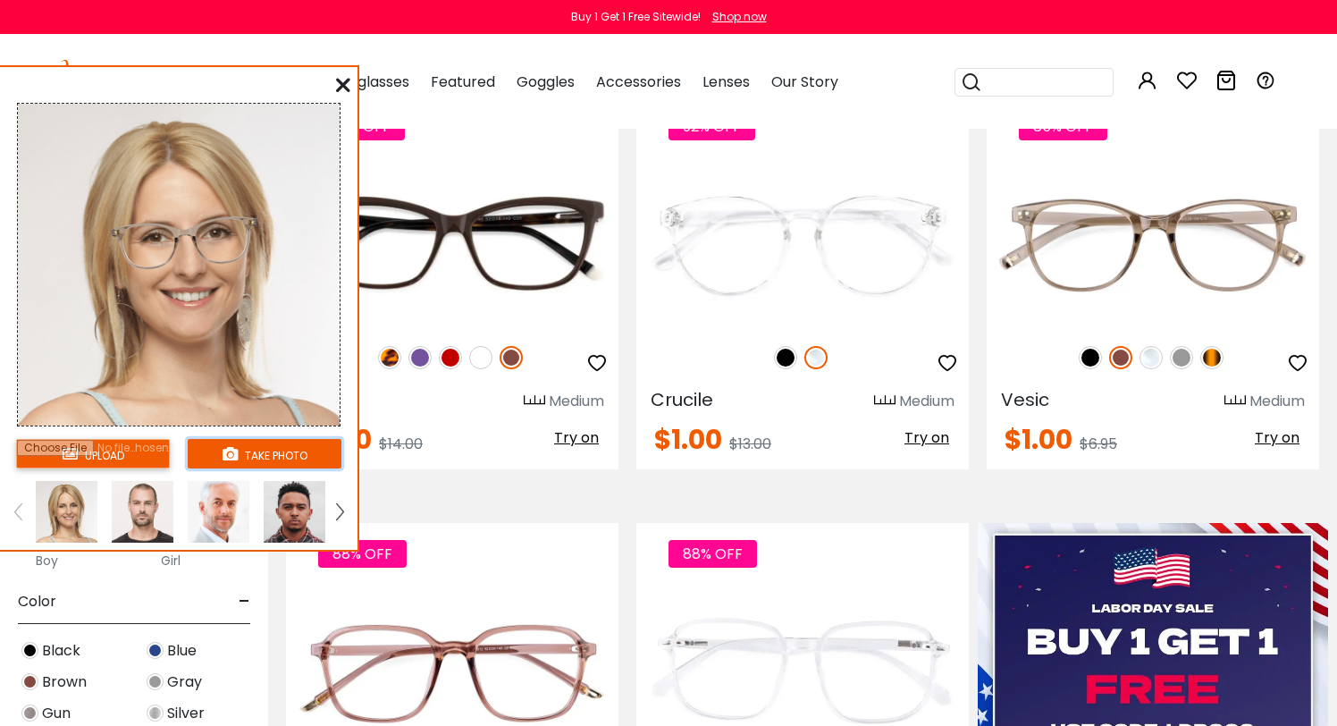
click at [299, 458] on button "take photo" at bounding box center [265, 453] width 154 height 29
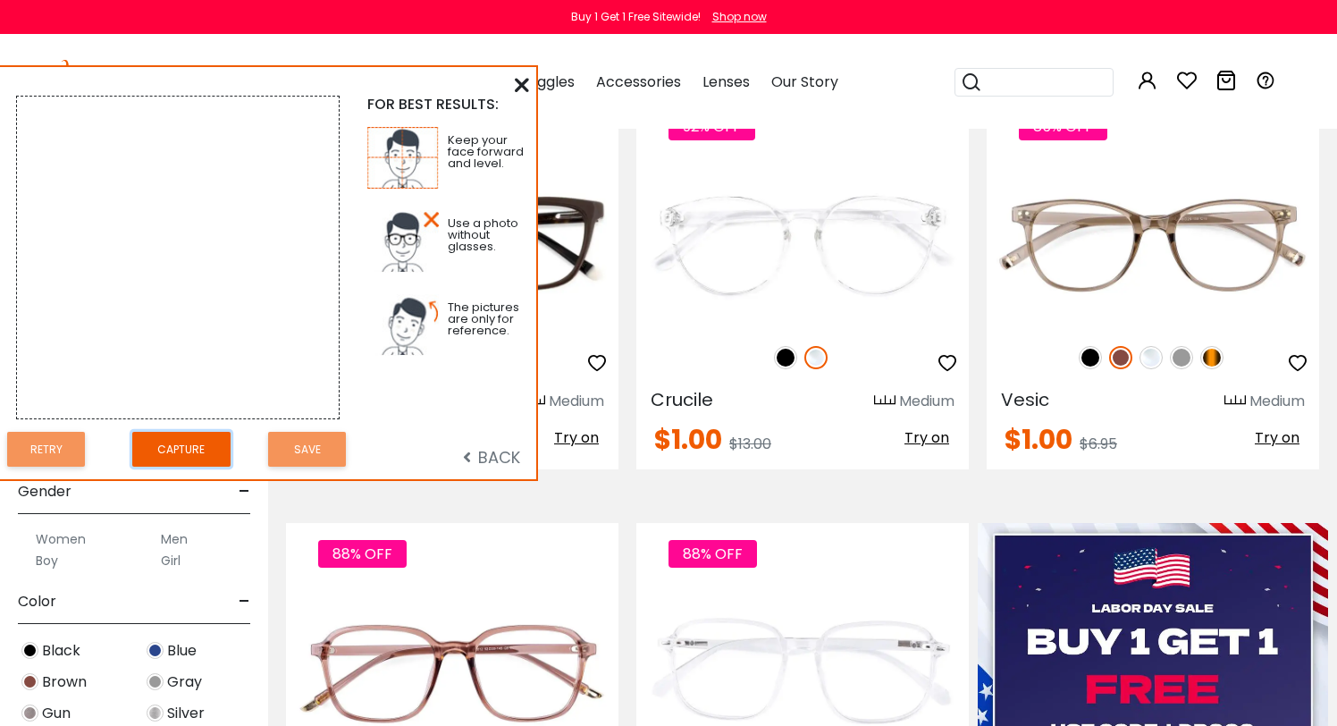
click at [174, 457] on button "Capture" at bounding box center [181, 449] width 98 height 35
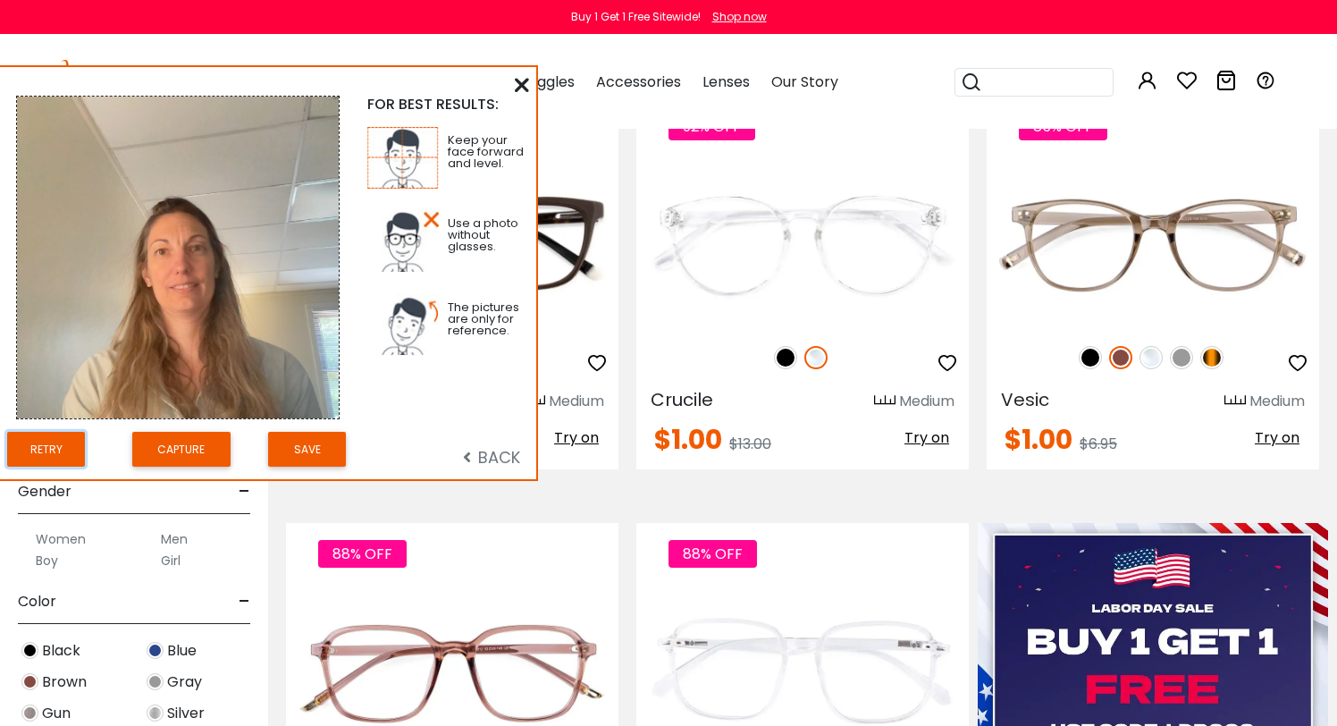
click at [56, 449] on button "Retry" at bounding box center [46, 449] width 78 height 35
